Goal: Feedback & Contribution: Submit feedback/report problem

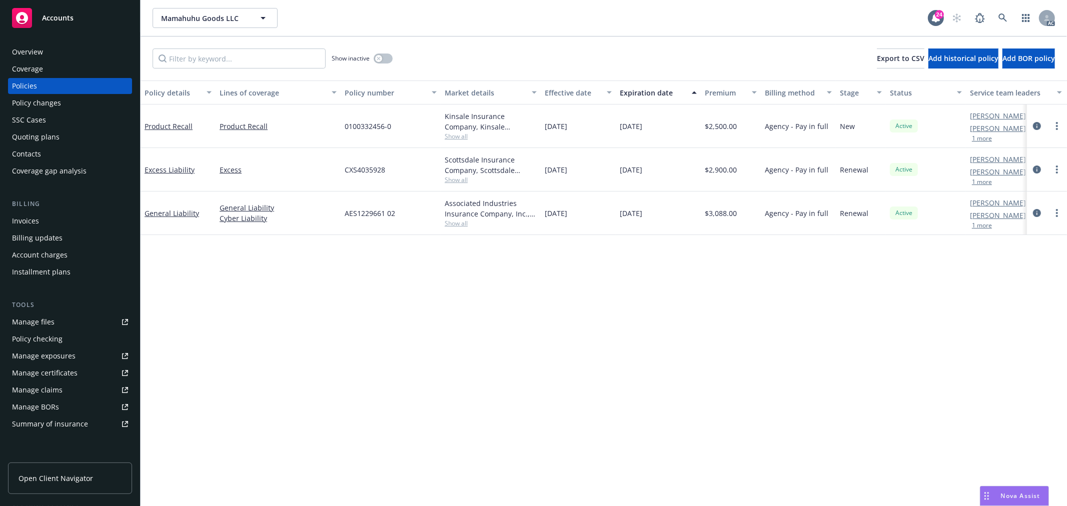
click at [992, 181] on button "1 more" at bounding box center [982, 182] width 20 height 6
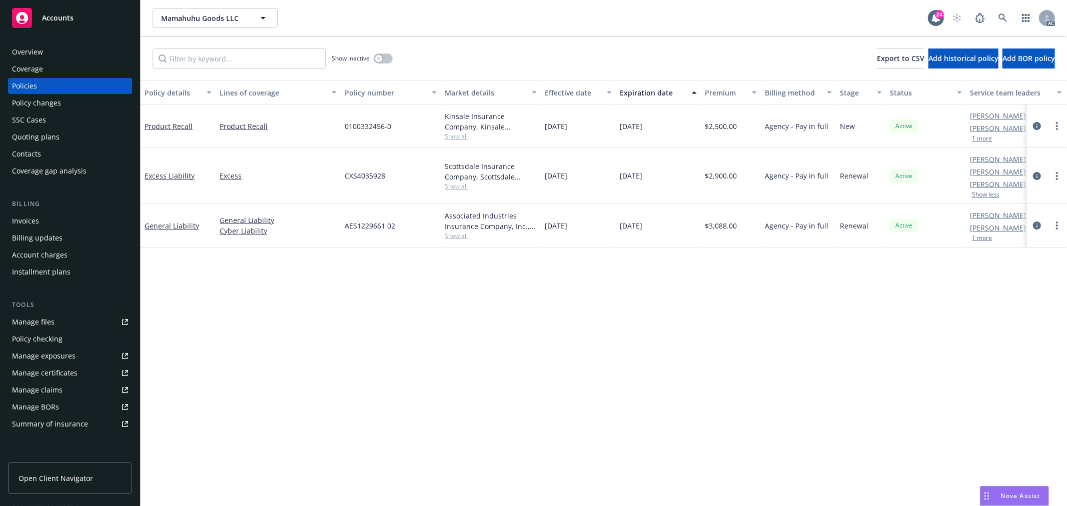
click at [986, 136] on button "1 more" at bounding box center [982, 139] width 20 height 6
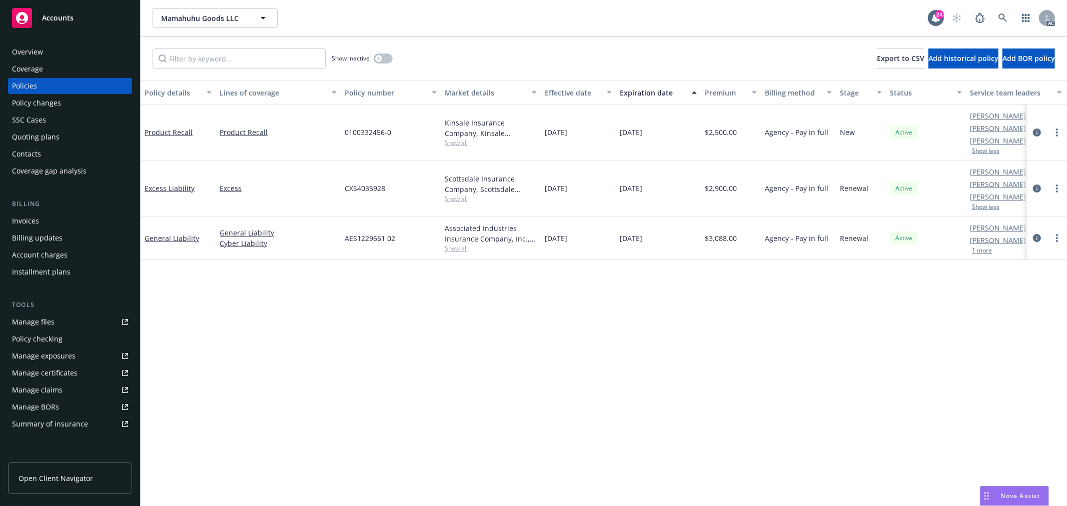
click at [982, 254] on button "1 more" at bounding box center [982, 251] width 20 height 6
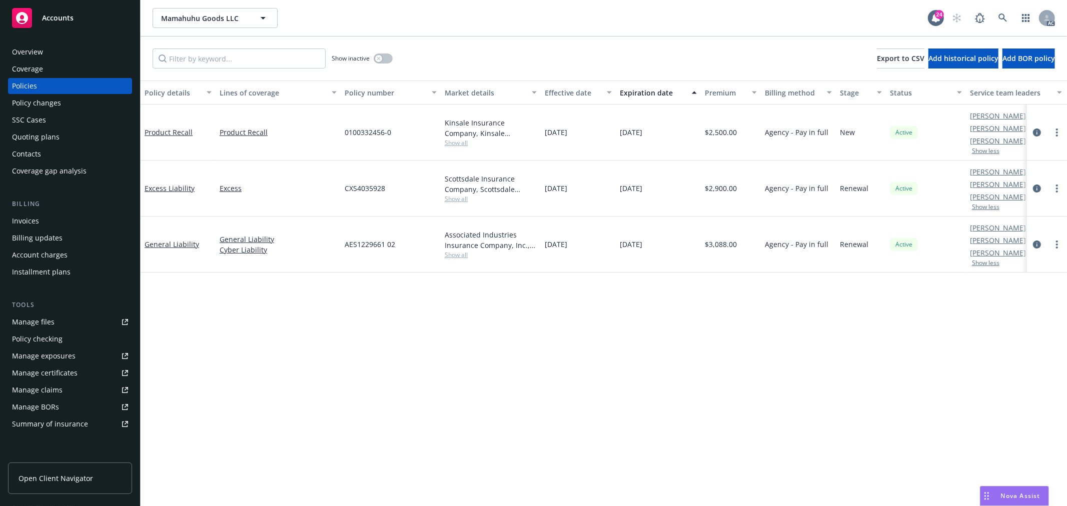
click at [991, 209] on button "Show less" at bounding box center [986, 207] width 28 height 6
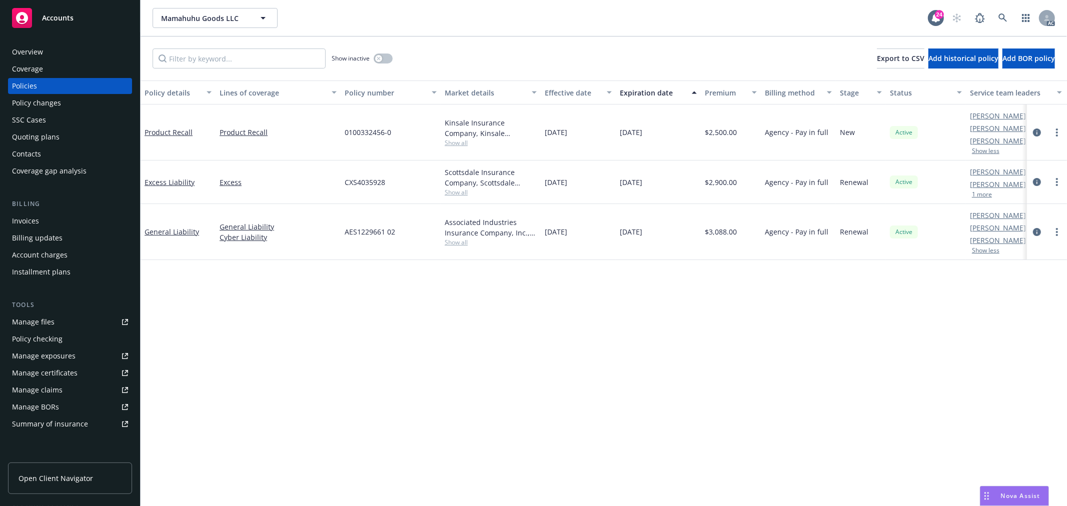
click at [991, 149] on button "Show less" at bounding box center [986, 151] width 28 height 6
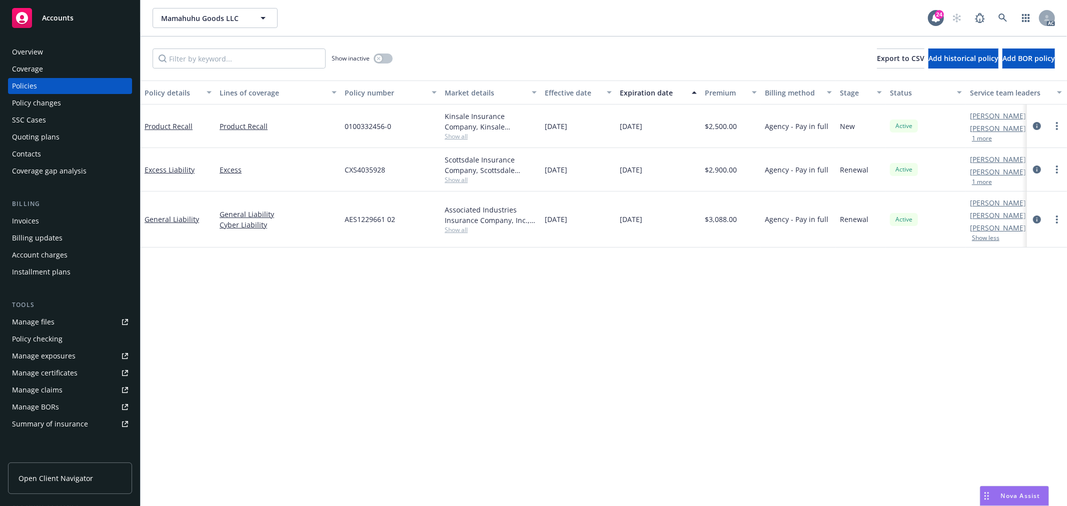
click at [987, 138] on button "1 more" at bounding box center [982, 139] width 20 height 6
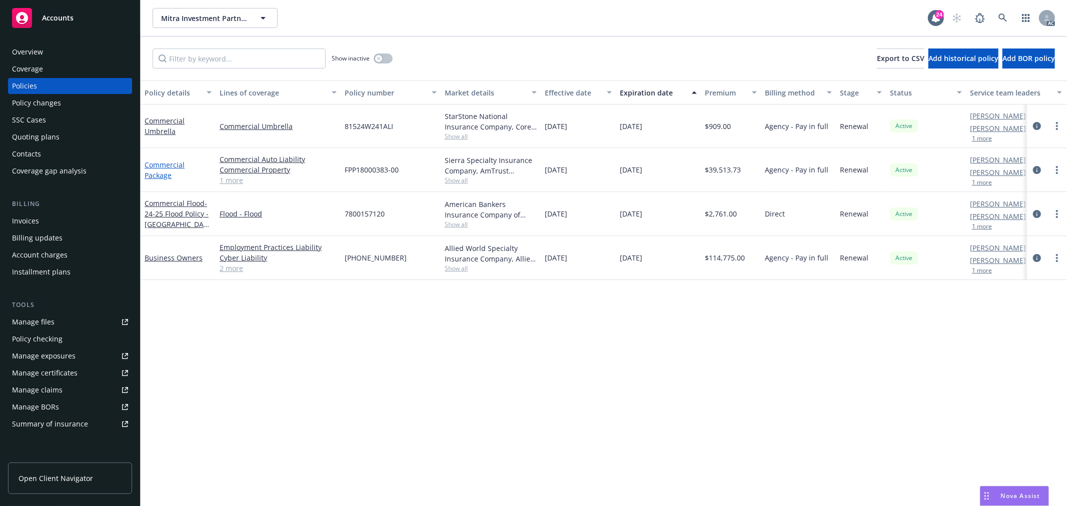
click at [162, 174] on link "Commercial Package" at bounding box center [165, 170] width 40 height 20
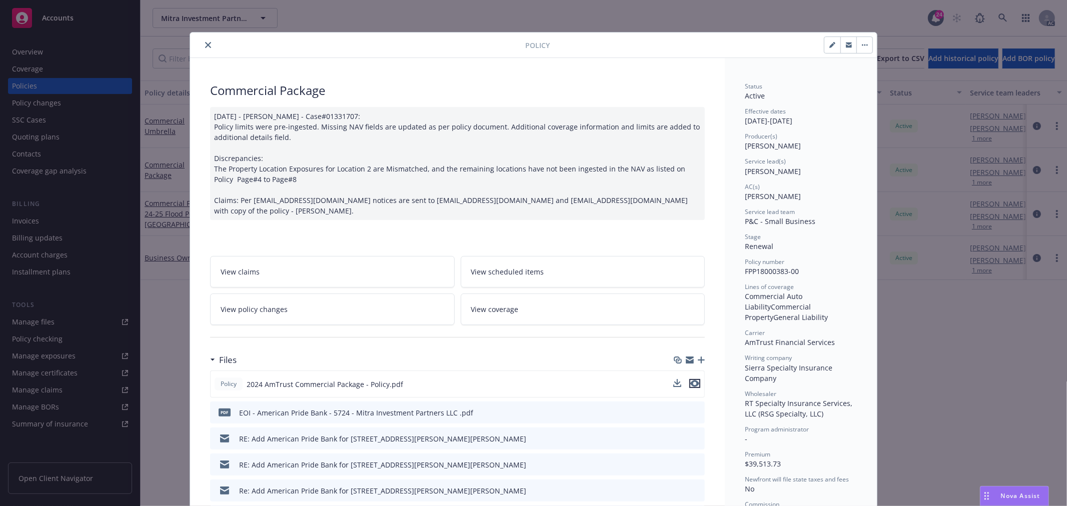
click at [693, 380] on icon "preview file" at bounding box center [695, 383] width 9 height 7
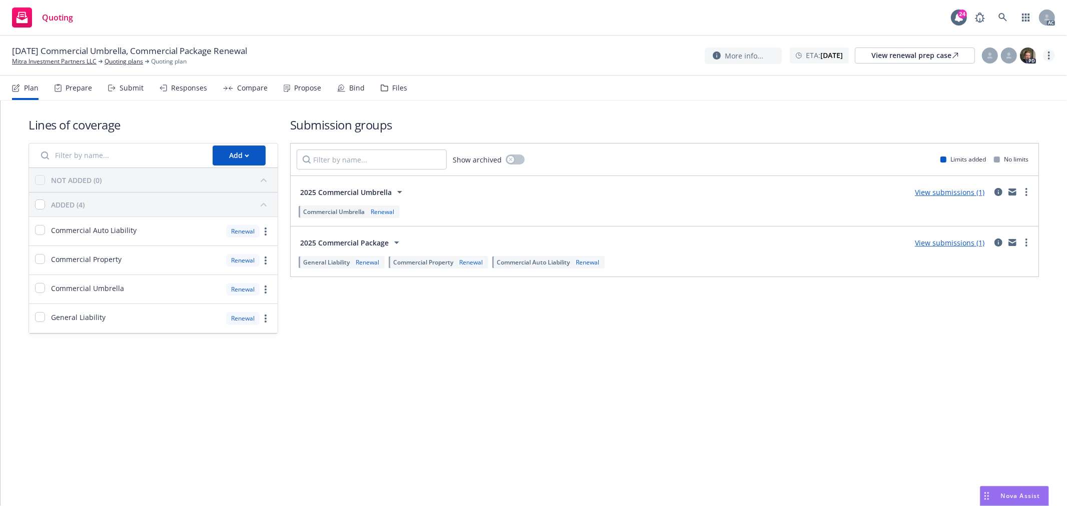
click at [1051, 55] on link "more" at bounding box center [1049, 56] width 12 height 12
drag, startPoint x: 986, startPoint y: 75, endPoint x: 859, endPoint y: 52, distance: 129.2
click at [986, 75] on link "Copy logging email" at bounding box center [1000, 76] width 112 height 20
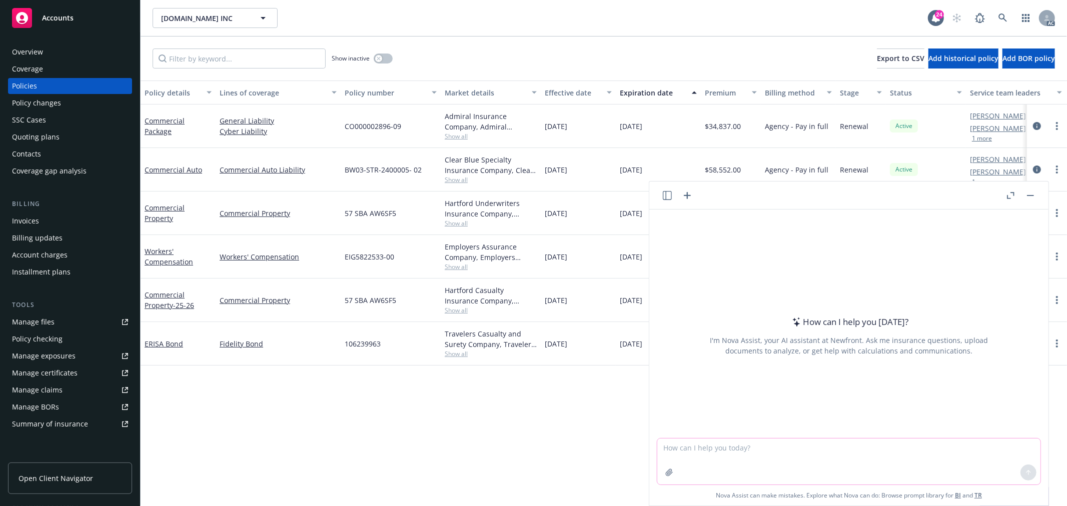
click at [686, 448] on textarea at bounding box center [849, 462] width 383 height 46
paste textarea "Rivington"
click at [741, 443] on textarea "Rivington is a carrier for" at bounding box center [849, 461] width 383 height 47
paste textarea "Commercial Auto"
type textarea "Rivington is a carrier for Commercial Auto insurance?"
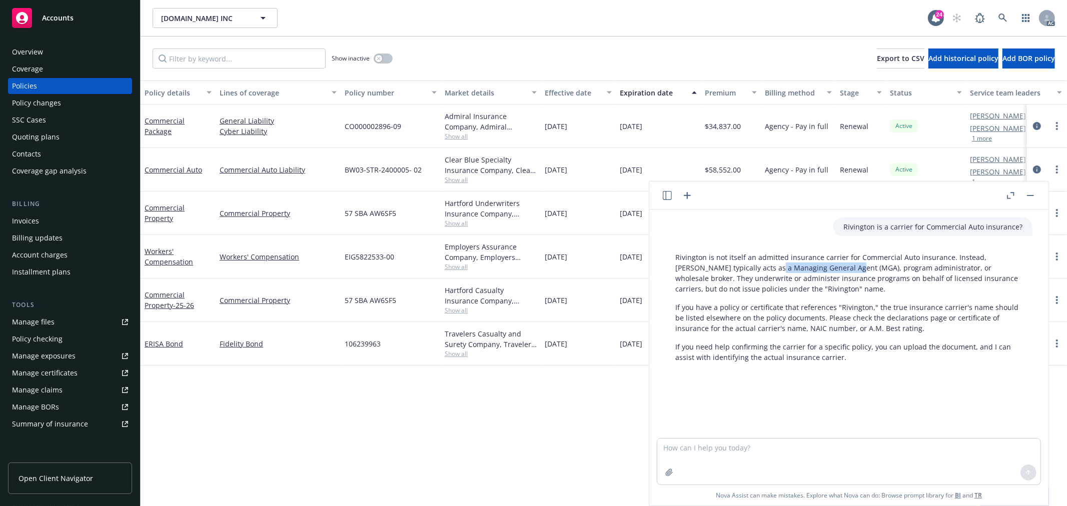
drag, startPoint x: 737, startPoint y: 269, endPoint x: 816, endPoint y: 266, distance: 79.1
click at [816, 266] on p "Rivington is not itself an admitted insurance carrier for Commercial Auto insur…" at bounding box center [849, 273] width 347 height 42
click at [926, 273] on p "Rivington is not itself an admitted insurance carrier for Commercial Auto insur…" at bounding box center [849, 273] width 347 height 42
click at [704, 451] on textarea at bounding box center [849, 462] width 383 height 46
type textarea "pls refine my note"
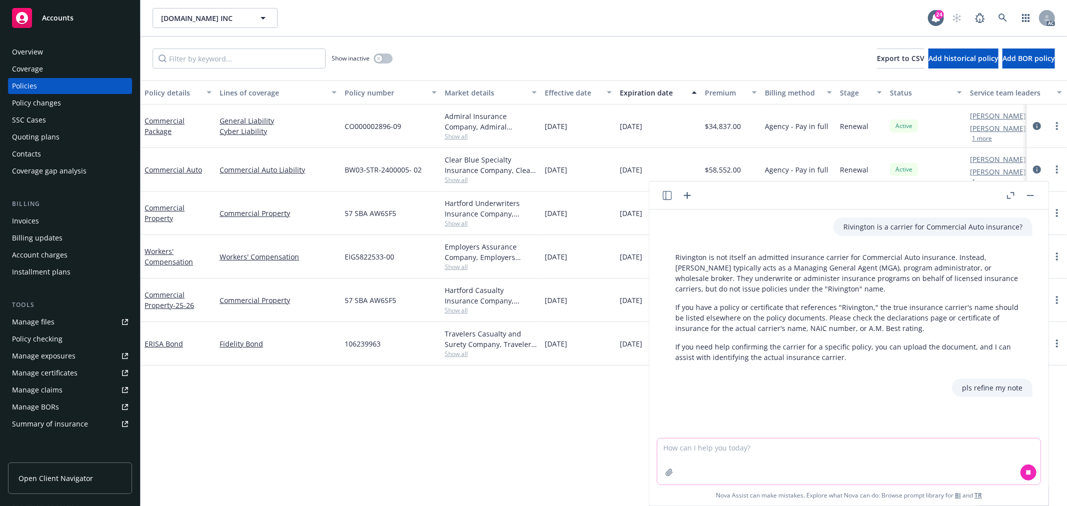
click at [703, 451] on textarea at bounding box center [849, 462] width 383 height 46
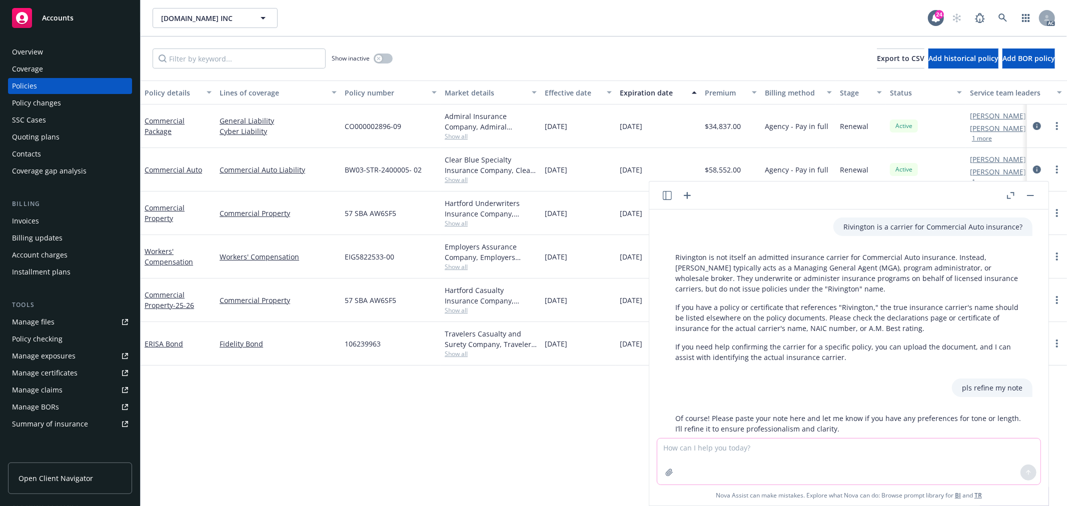
scroll to position [24, 0]
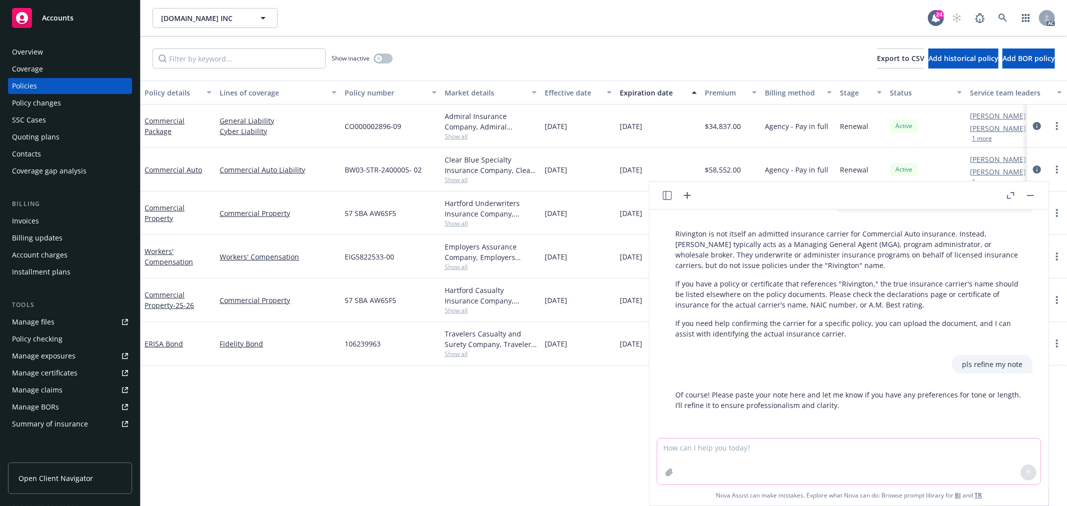
paste textarea "Please see the correspondence between [PERSON_NAME] and [PERSON_NAME]. The uw h…"
type textarea "Please see the correspondence between [PERSON_NAME] and [PERSON_NAME]. The uw h…"
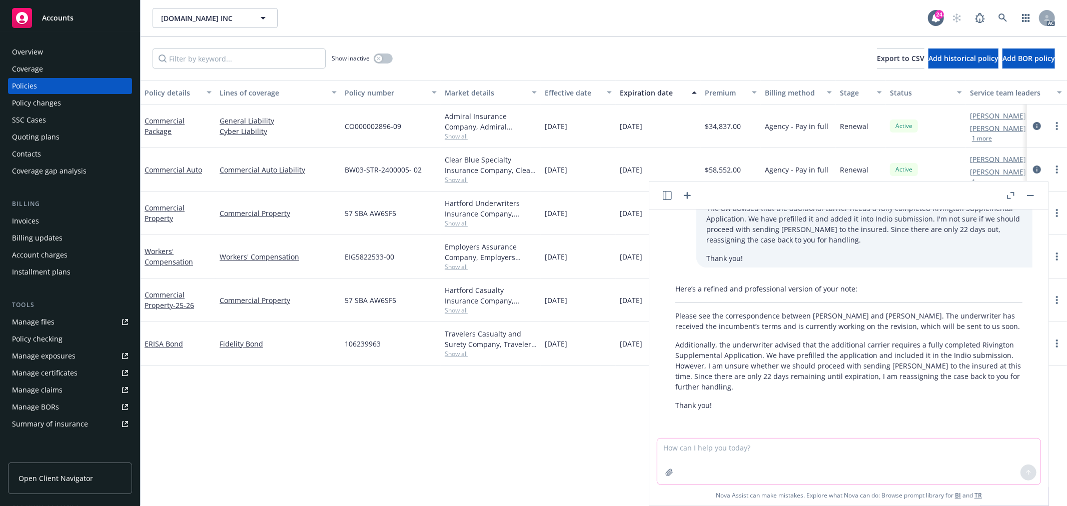
scroll to position [281, 0]
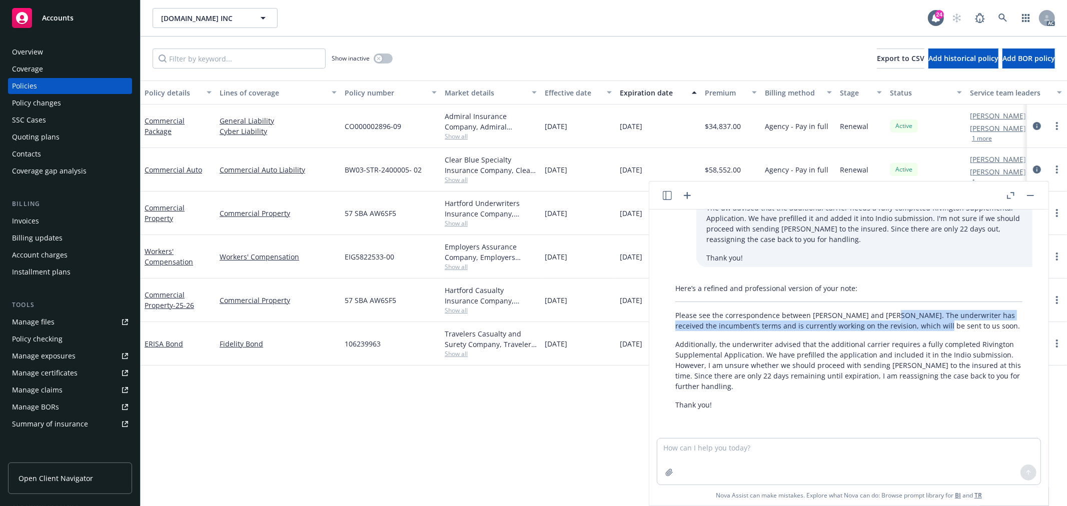
drag, startPoint x: 883, startPoint y: 315, endPoint x: 947, endPoint y: 328, distance: 65.4
click at [947, 328] on p "Please see the correspondence between [PERSON_NAME] and [PERSON_NAME]. The unde…" at bounding box center [849, 320] width 347 height 21
click at [901, 334] on div "Here’s a refined and professional version of your note: Please see the correspo…" at bounding box center [849, 346] width 367 height 135
